Goal: Task Accomplishment & Management: Manage account settings

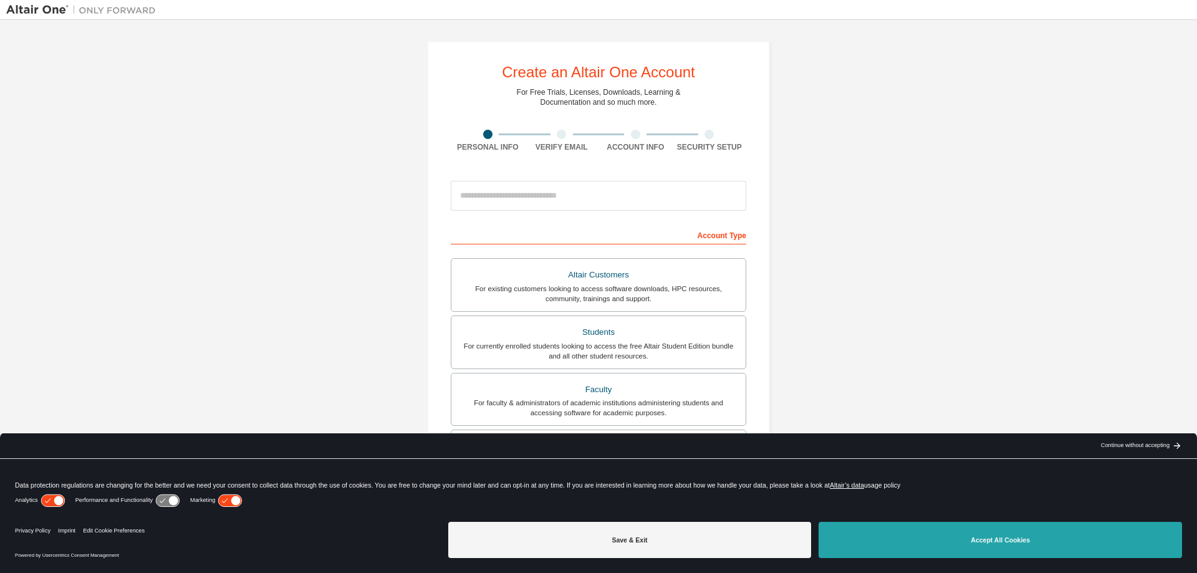
click at [872, 538] on button "Accept All Cookies" at bounding box center [1001, 540] width 364 height 36
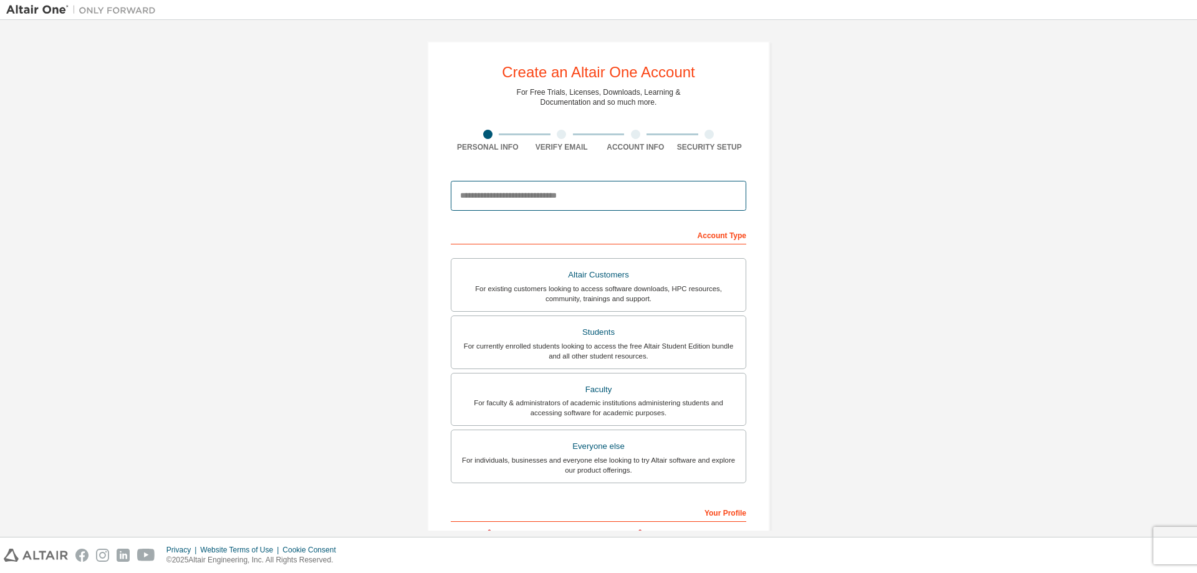
click at [591, 192] on input "email" at bounding box center [599, 196] width 296 height 30
type input "*"
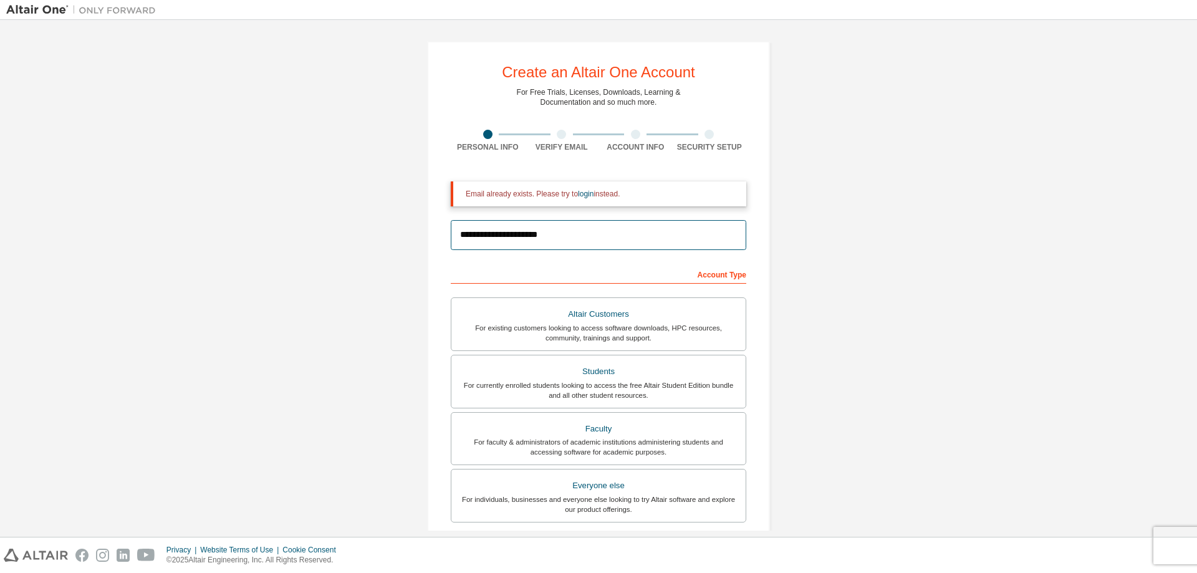
drag, startPoint x: 558, startPoint y: 236, endPoint x: 442, endPoint y: 233, distance: 116.1
click at [451, 233] on input "**********" at bounding box center [599, 235] width 296 height 30
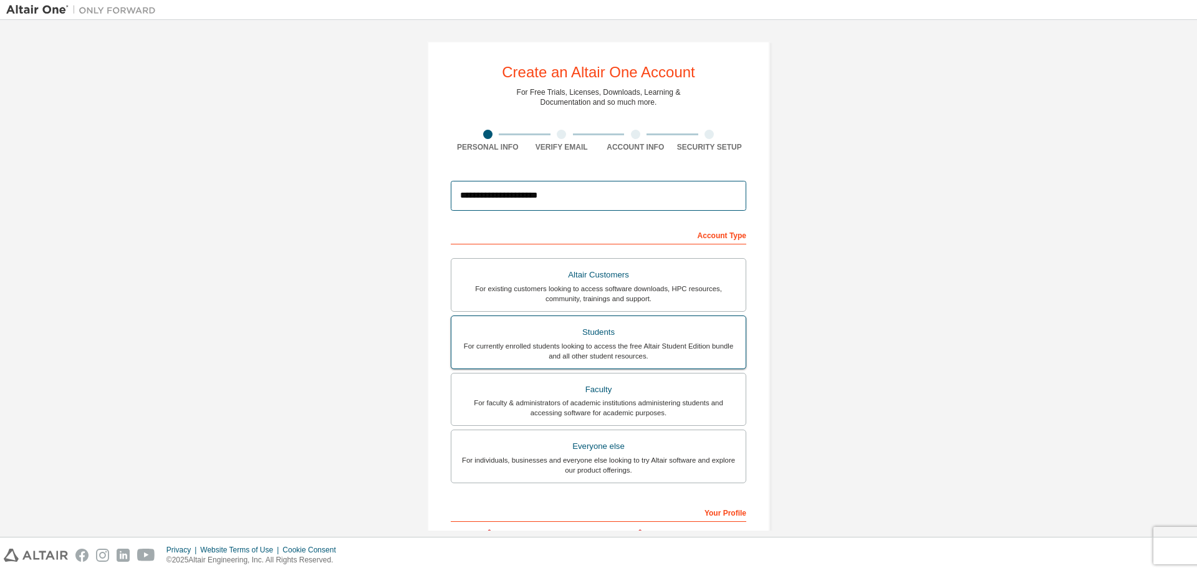
type input "**********"
click at [576, 336] on div "Students" at bounding box center [598, 332] width 279 height 17
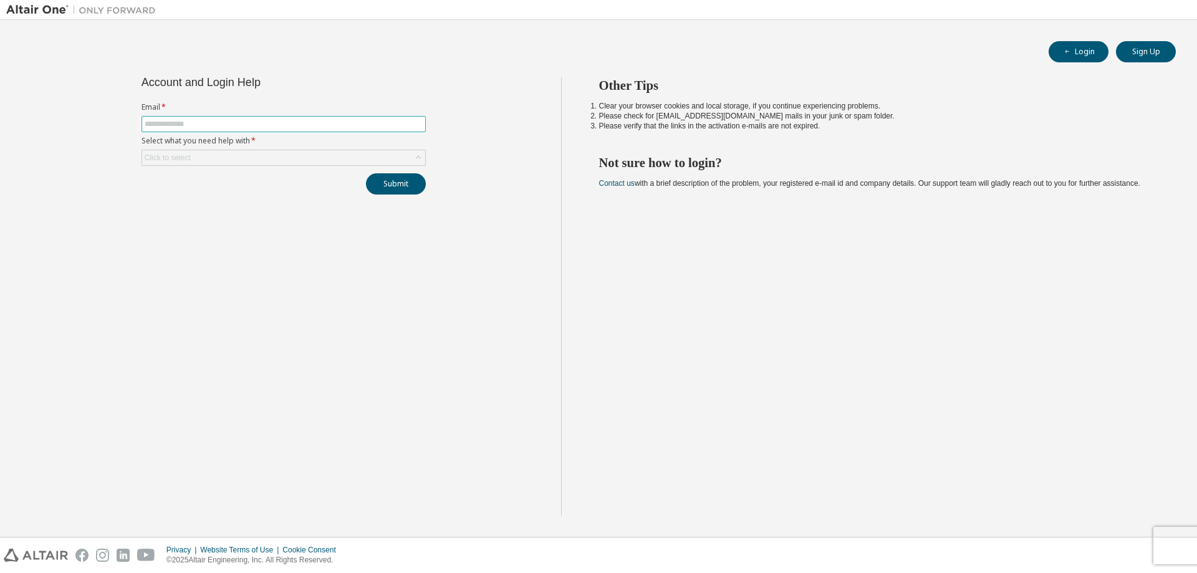
click at [175, 126] on input "text" at bounding box center [284, 124] width 278 height 10
type input "**********"
click at [183, 157] on div "Click to select" at bounding box center [168, 158] width 46 height 10
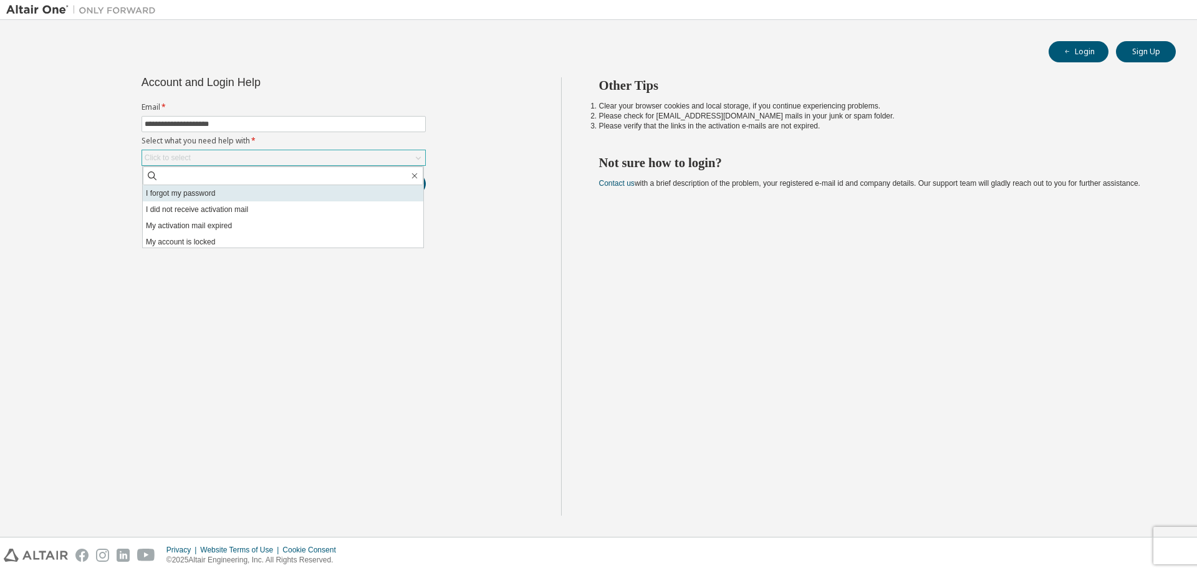
click at [180, 192] on li "I forgot my password" at bounding box center [283, 193] width 281 height 16
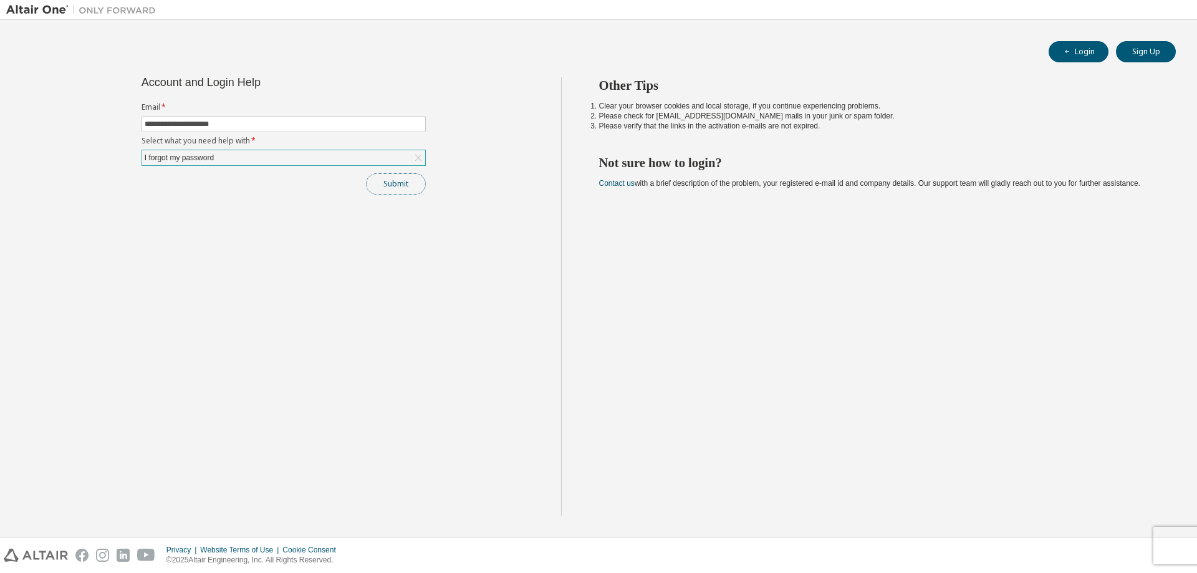
click at [403, 188] on button "Submit" at bounding box center [396, 183] width 60 height 21
click at [1080, 47] on button "Login" at bounding box center [1079, 51] width 60 height 21
click at [304, 121] on input "text" at bounding box center [284, 124] width 278 height 10
type input "**********"
click at [420, 155] on icon at bounding box center [418, 158] width 12 height 12
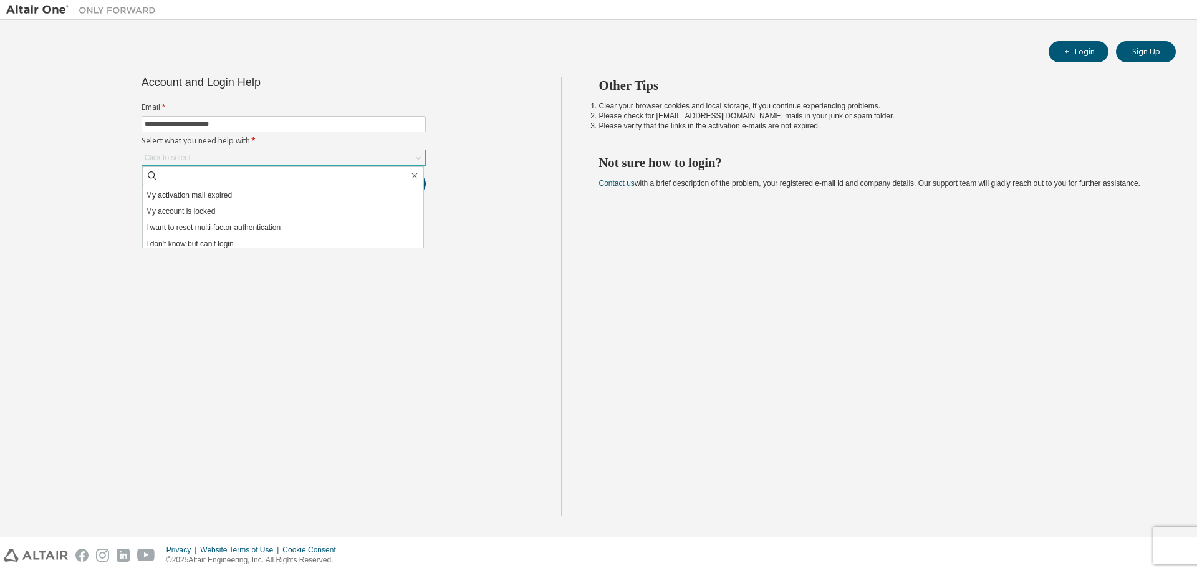
scroll to position [35, 0]
click at [218, 238] on li "I don't know but can't login" at bounding box center [283, 239] width 281 height 16
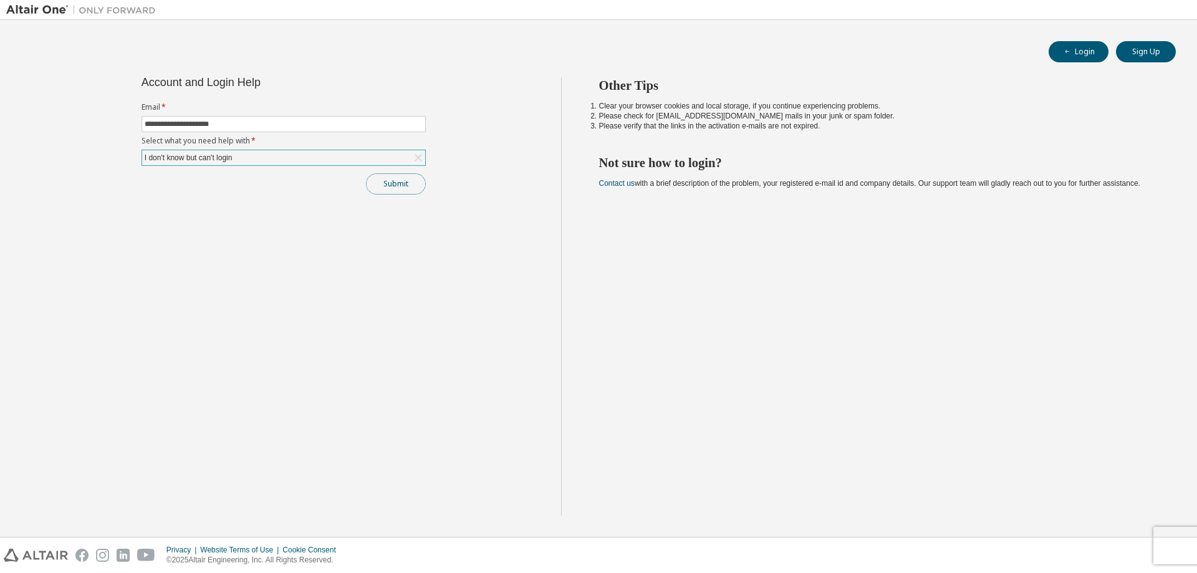
click at [383, 182] on button "Submit" at bounding box center [396, 183] width 60 height 21
click at [420, 157] on icon at bounding box center [418, 158] width 7 height 7
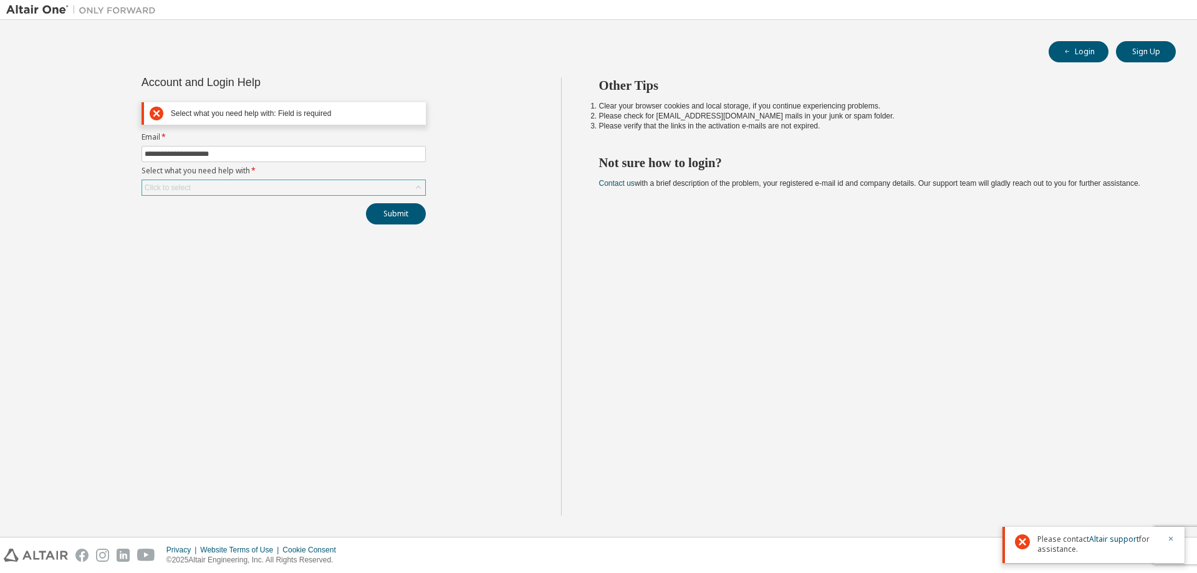
click at [417, 189] on icon at bounding box center [418, 187] width 12 height 12
